Goal: Task Accomplishment & Management: Manage account settings

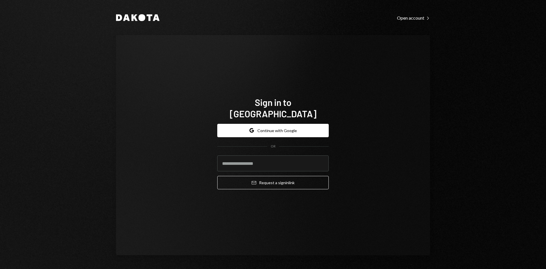
click at [0, 269] on com-1password-button at bounding box center [0, 269] width 0 height 0
click at [406, 195] on div "Sign in to [GEOGRAPHIC_DATA] Google Continue with Google OR Email Request a sig…" at bounding box center [273, 145] width 314 height 220
click at [247, 157] on input "email" at bounding box center [273, 163] width 112 height 16
